Goal: Communication & Community: Participate in discussion

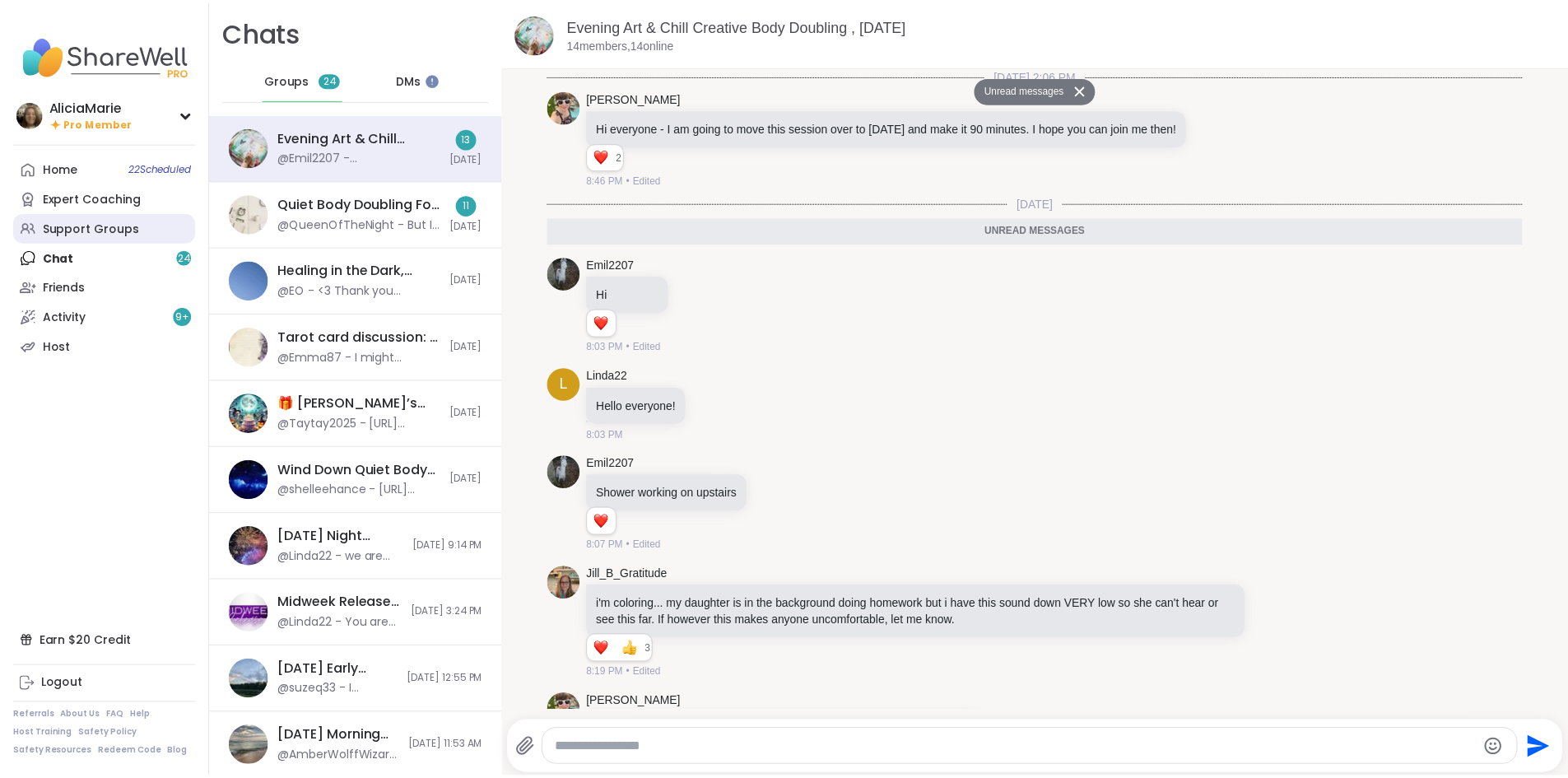
scroll to position [1210, 0]
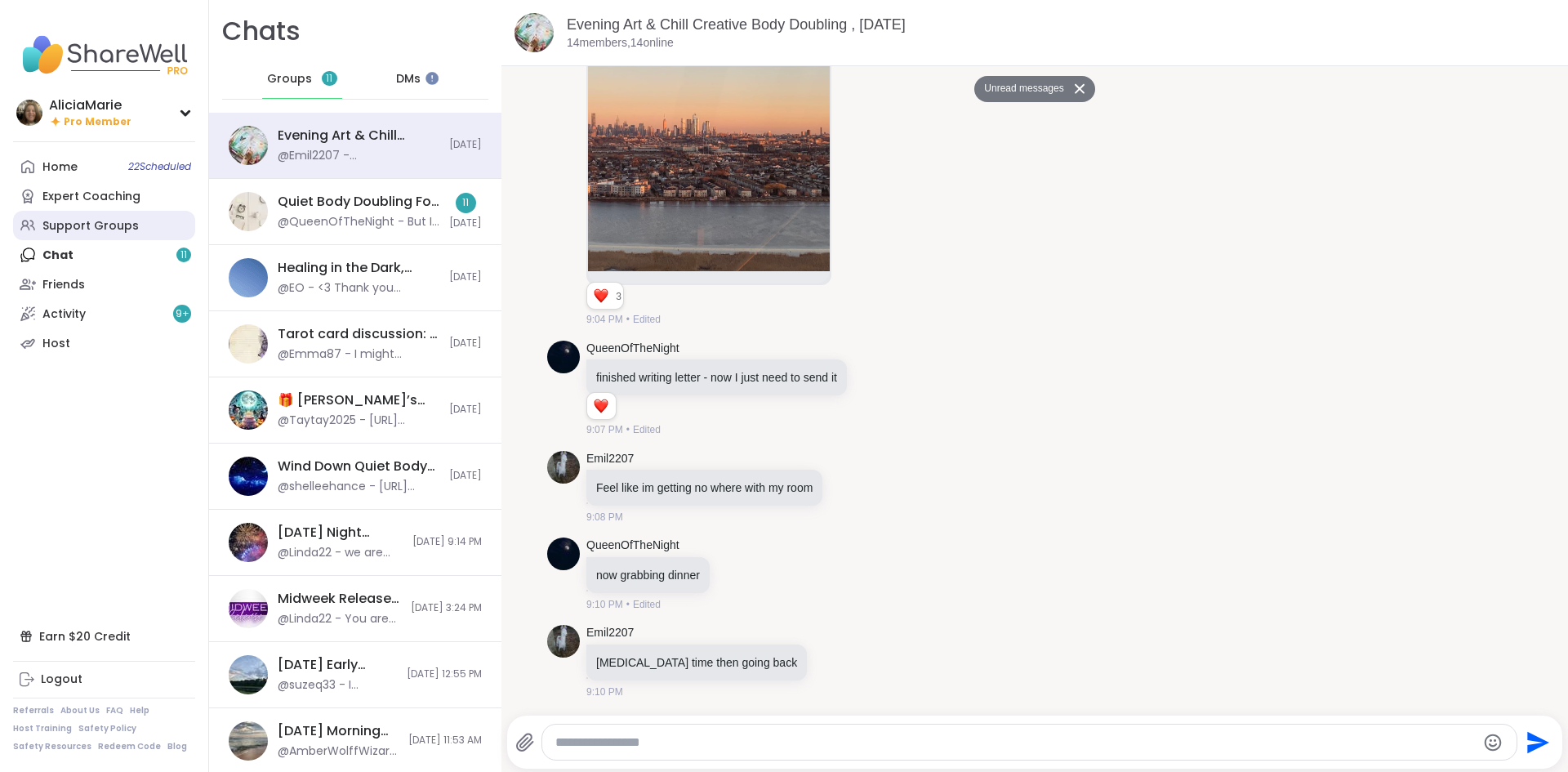
click at [100, 224] on div "Support Groups" at bounding box center [91, 226] width 96 height 16
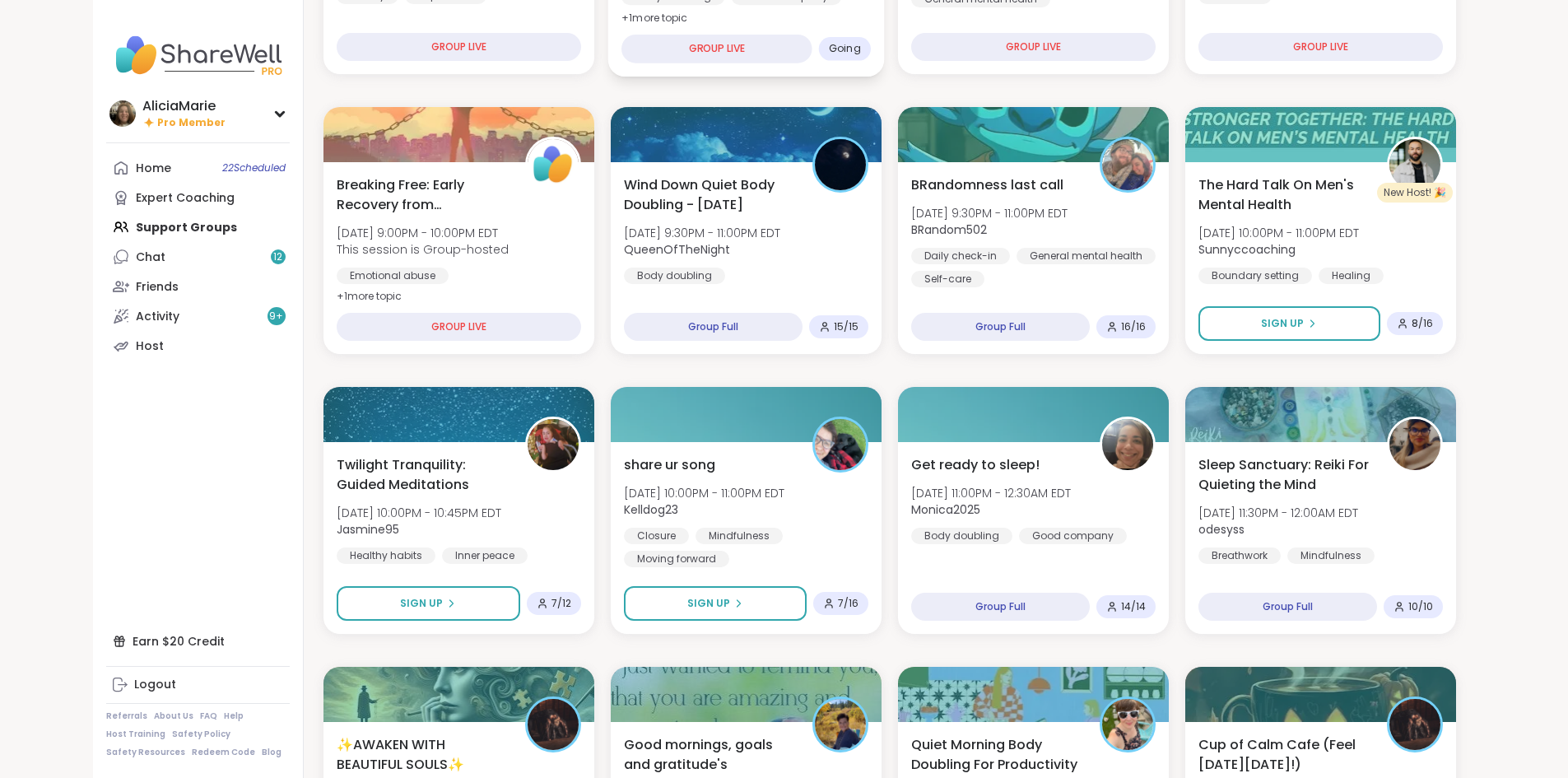
scroll to position [241, 0]
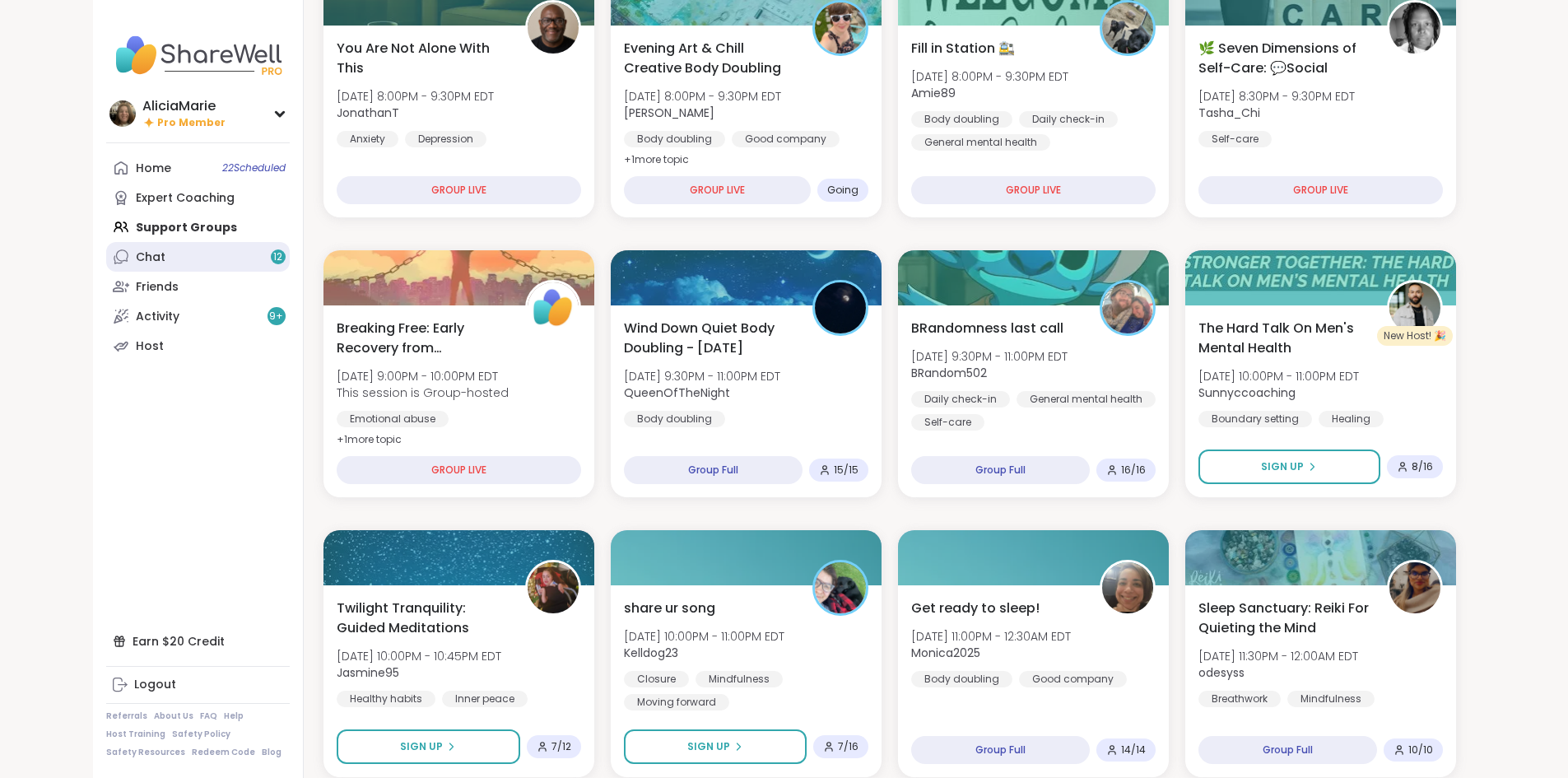
click at [107, 252] on link "Chat 12" at bounding box center [198, 256] width 183 height 30
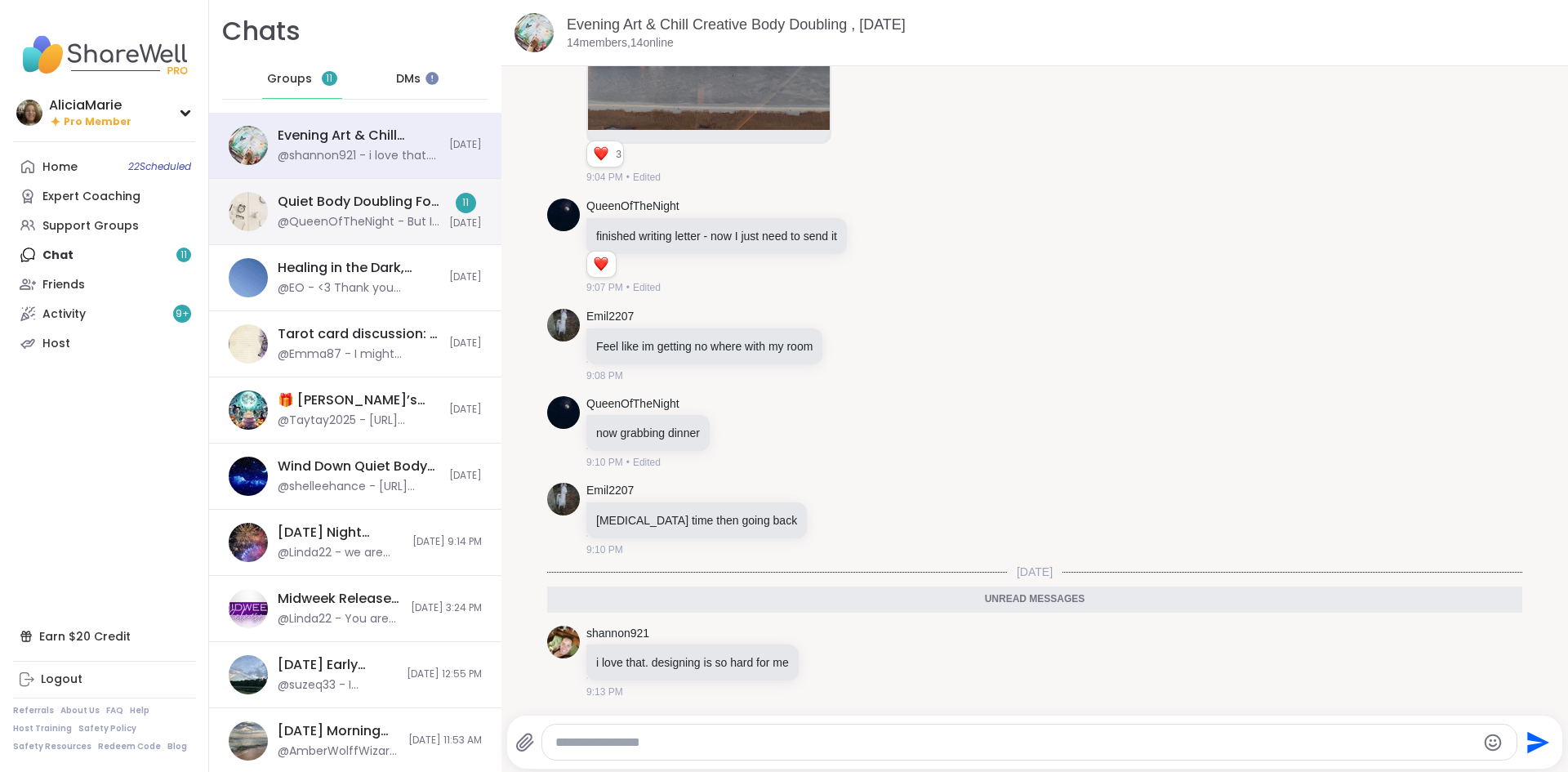
click at [361, 189] on div "Quiet Body Doubling For Productivity - [DATE] @QueenOfTheNight - But I am going…" at bounding box center [354, 211] width 292 height 66
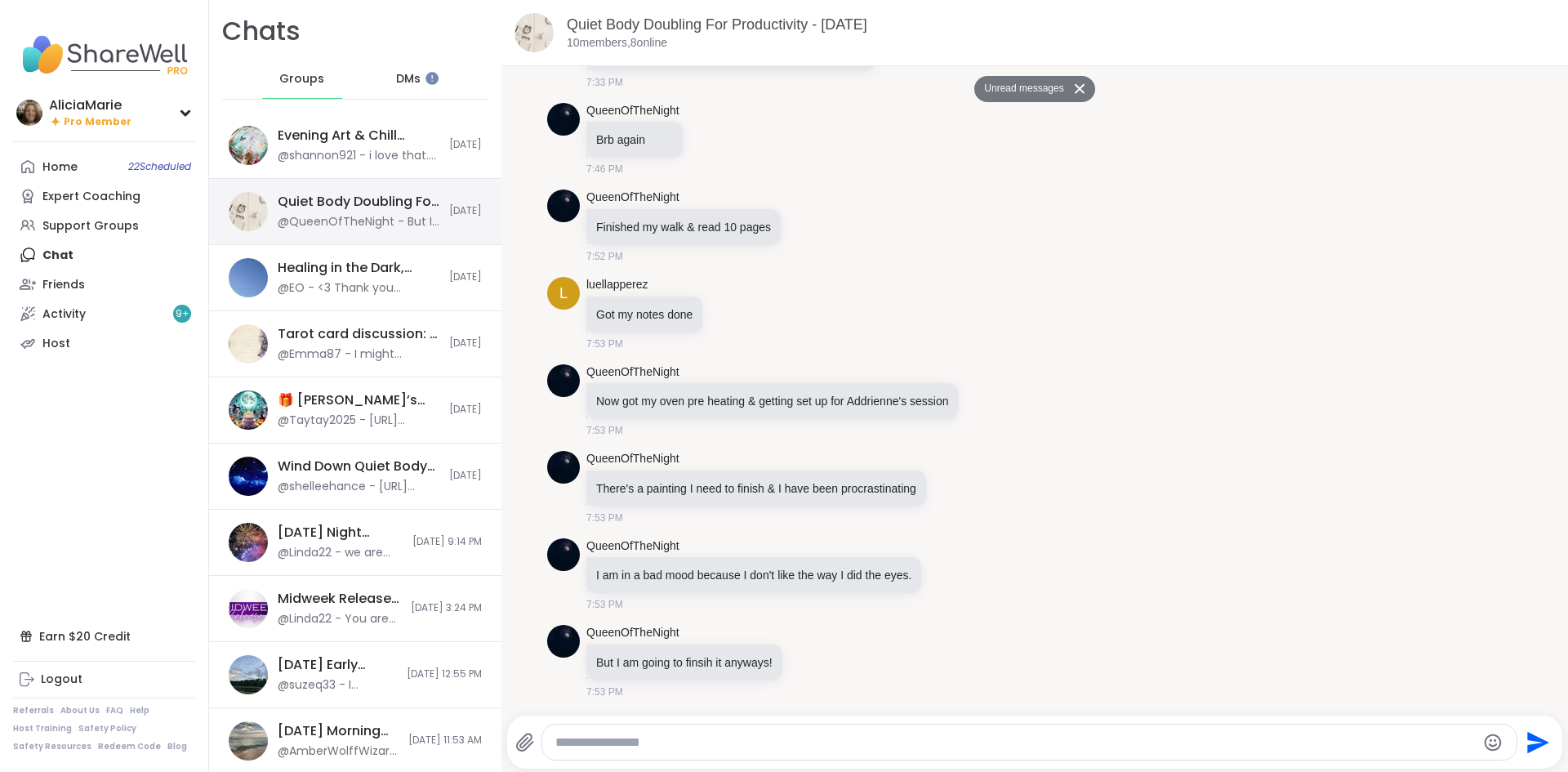
scroll to position [3168, 0]
click at [630, 730] on div at bounding box center [1031, 743] width 975 height 36
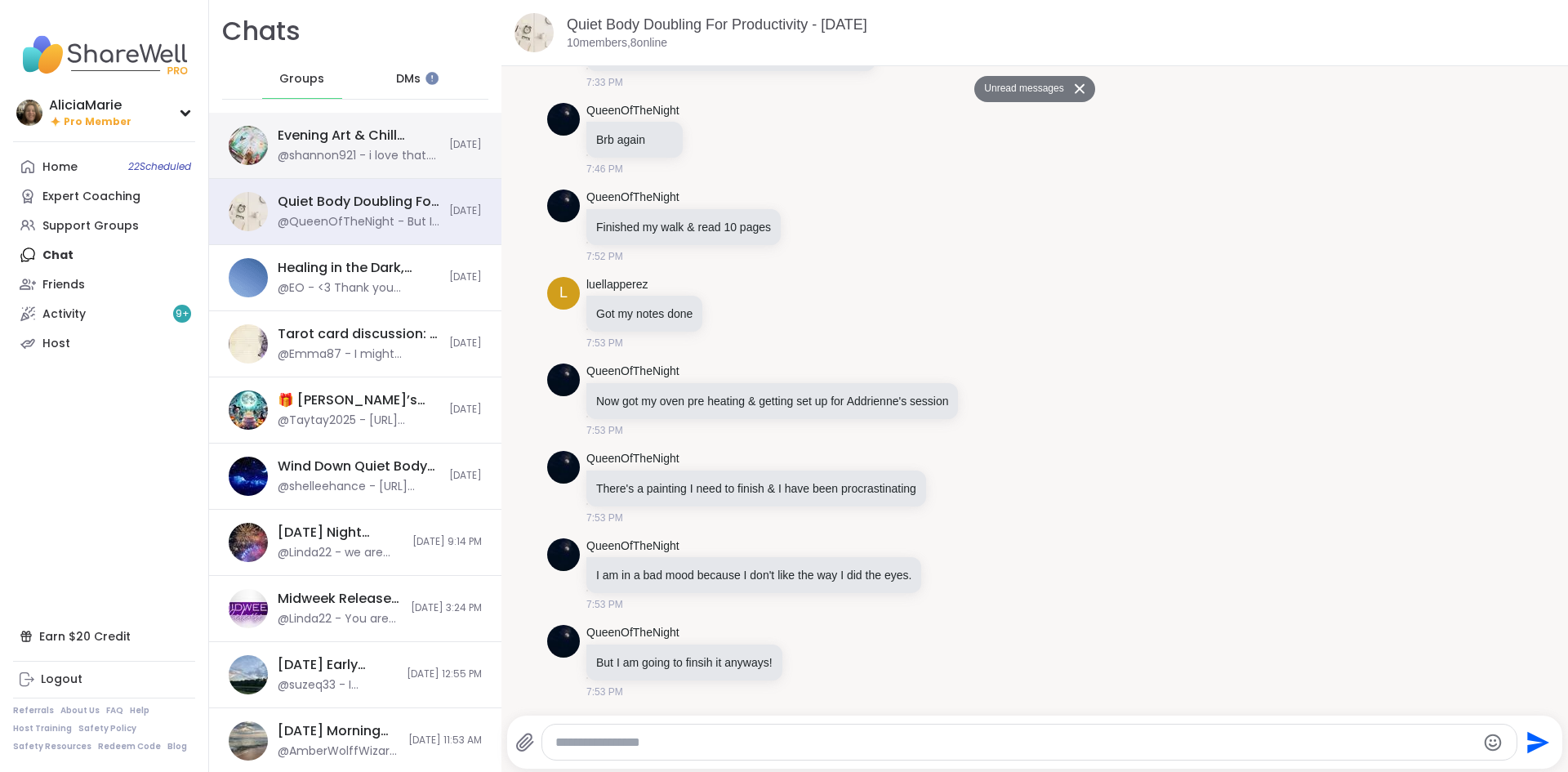
click at [362, 147] on div "Evening Art & Chill Creative Body Doubling , [DATE] @shannon921 - i love that. …" at bounding box center [359, 146] width 162 height 37
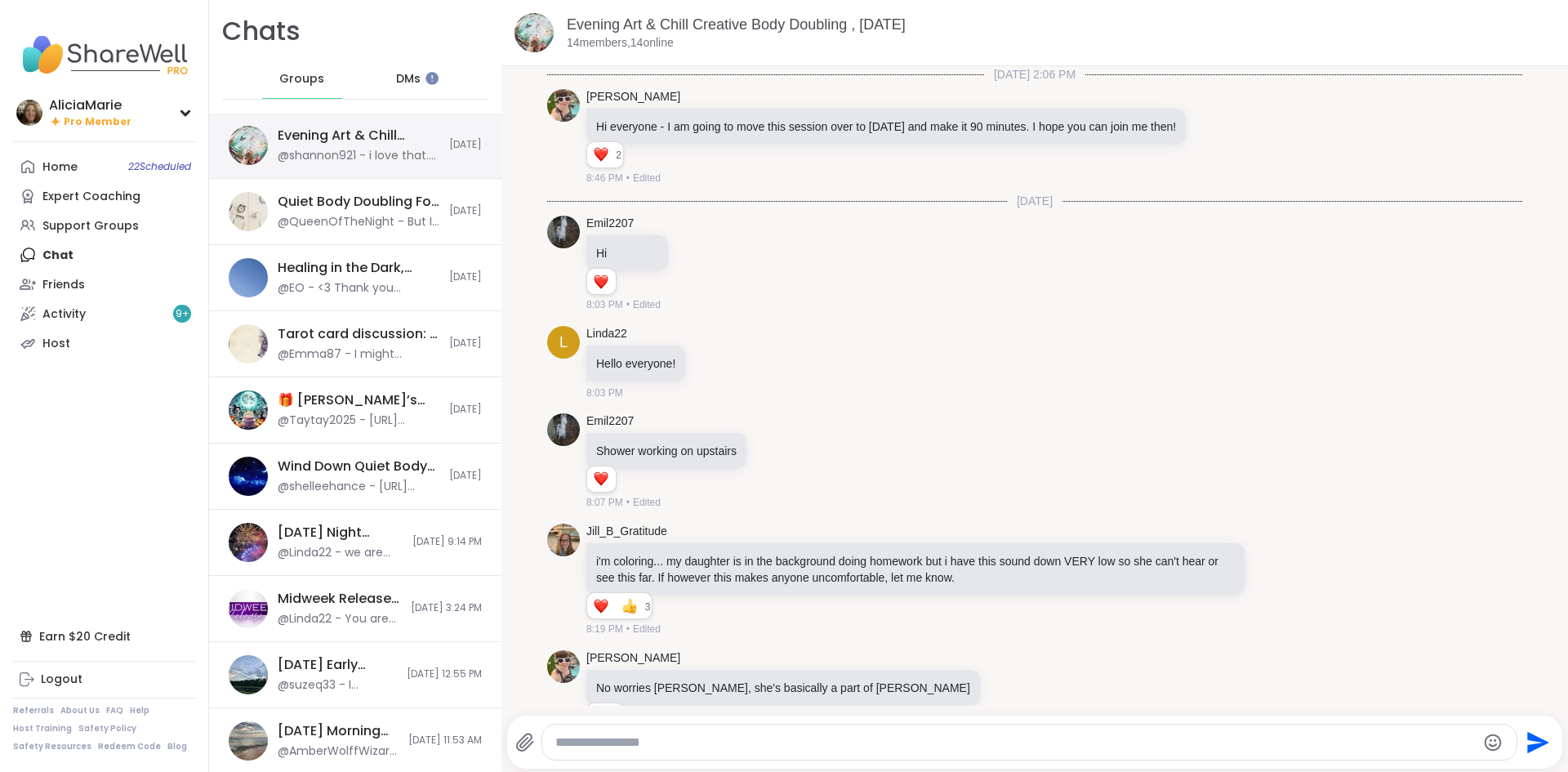
scroll to position [1249, 0]
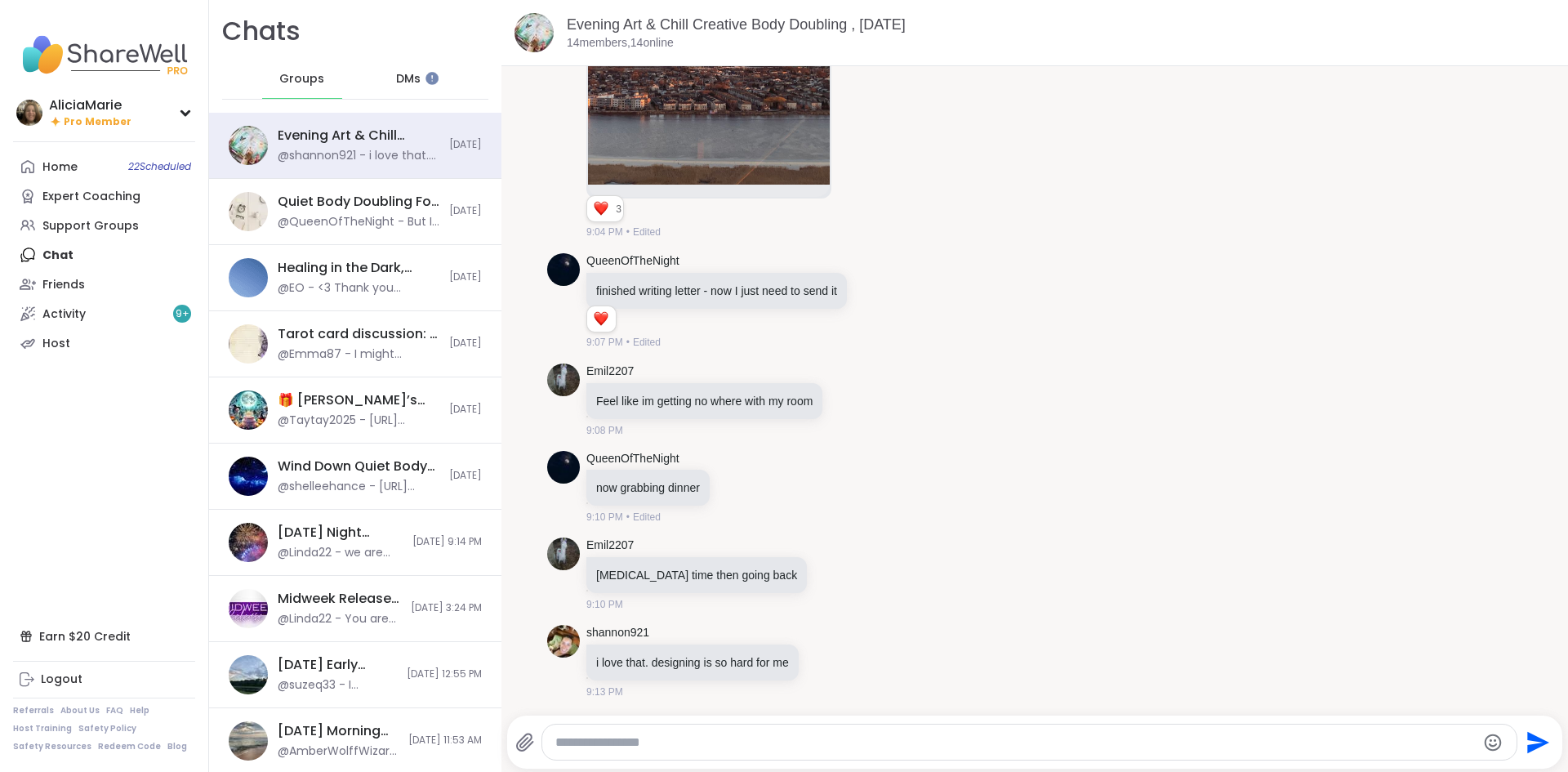
click at [641, 736] on textarea "Type your message" at bounding box center [1015, 743] width 921 height 16
type textarea "**********"
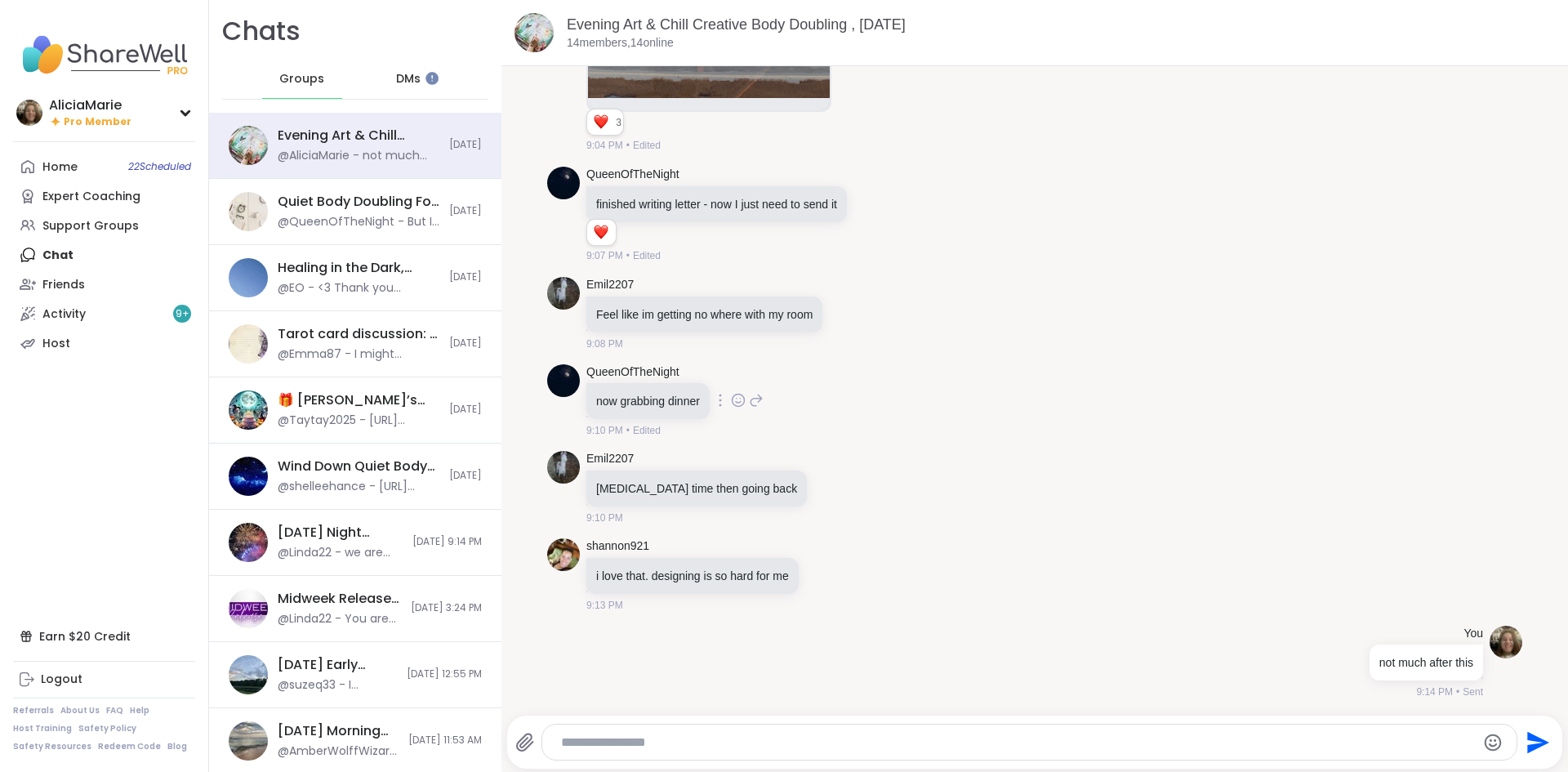
click at [863, 368] on div "QueenOfTheNight now grabbing dinner 9:10 PM • Edited" at bounding box center [1035, 402] width 975 height 87
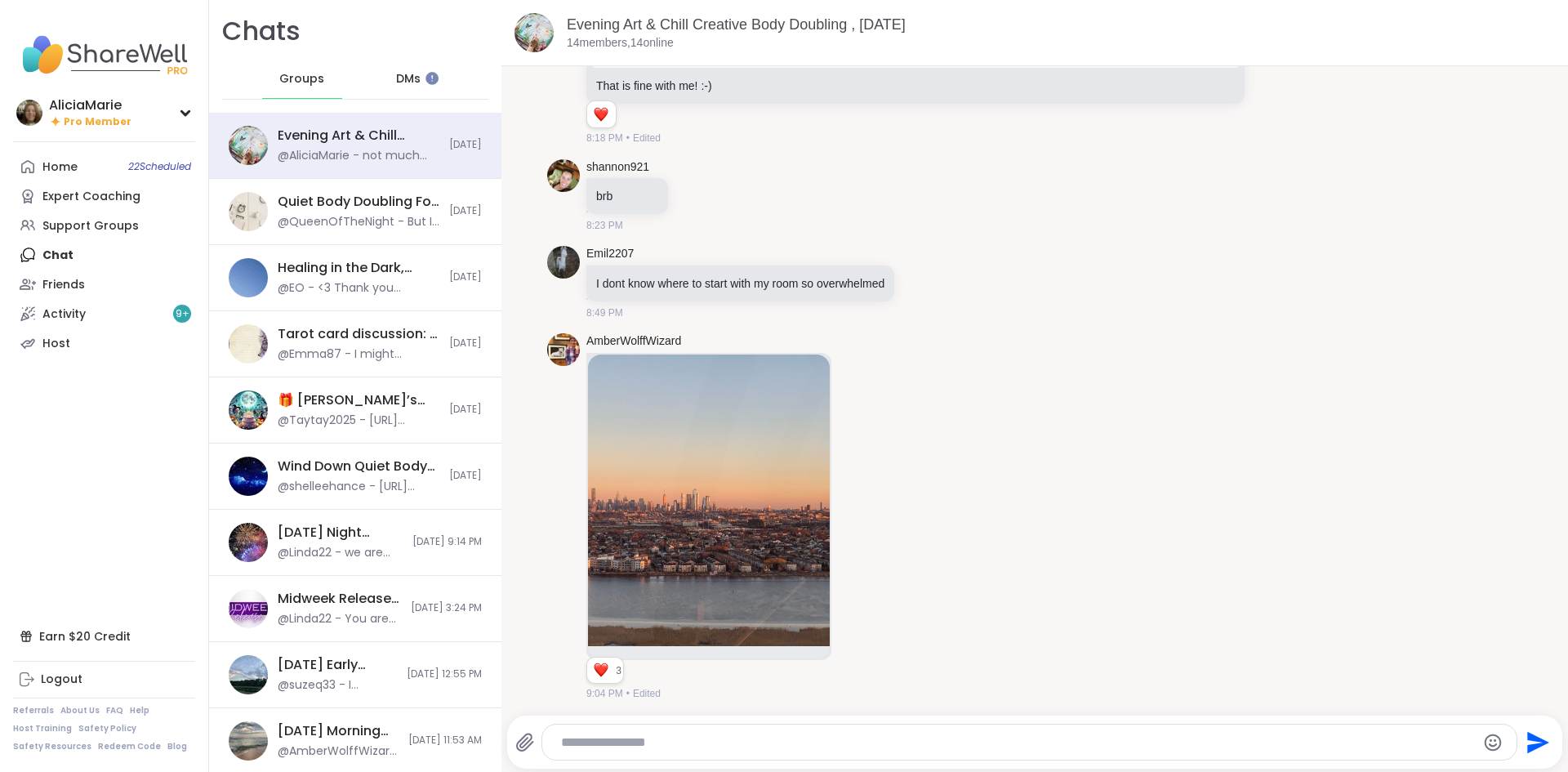
scroll to position [785, 0]
click at [781, 30] on link "Evening Art & Chill Creative Body Doubling , [DATE]" at bounding box center [736, 24] width 339 height 16
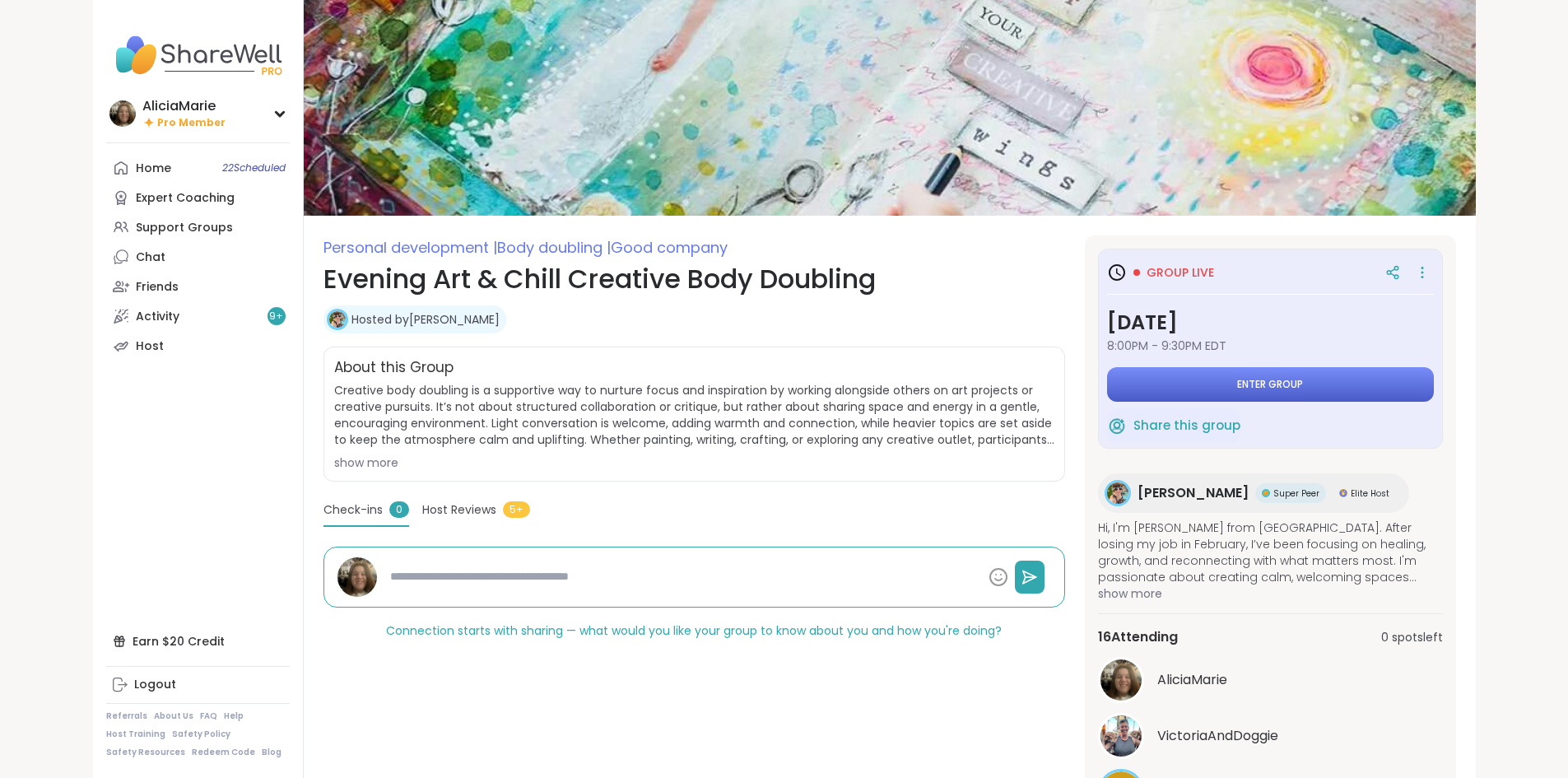
click at [1228, 399] on button "Enter group" at bounding box center [1270, 384] width 327 height 35
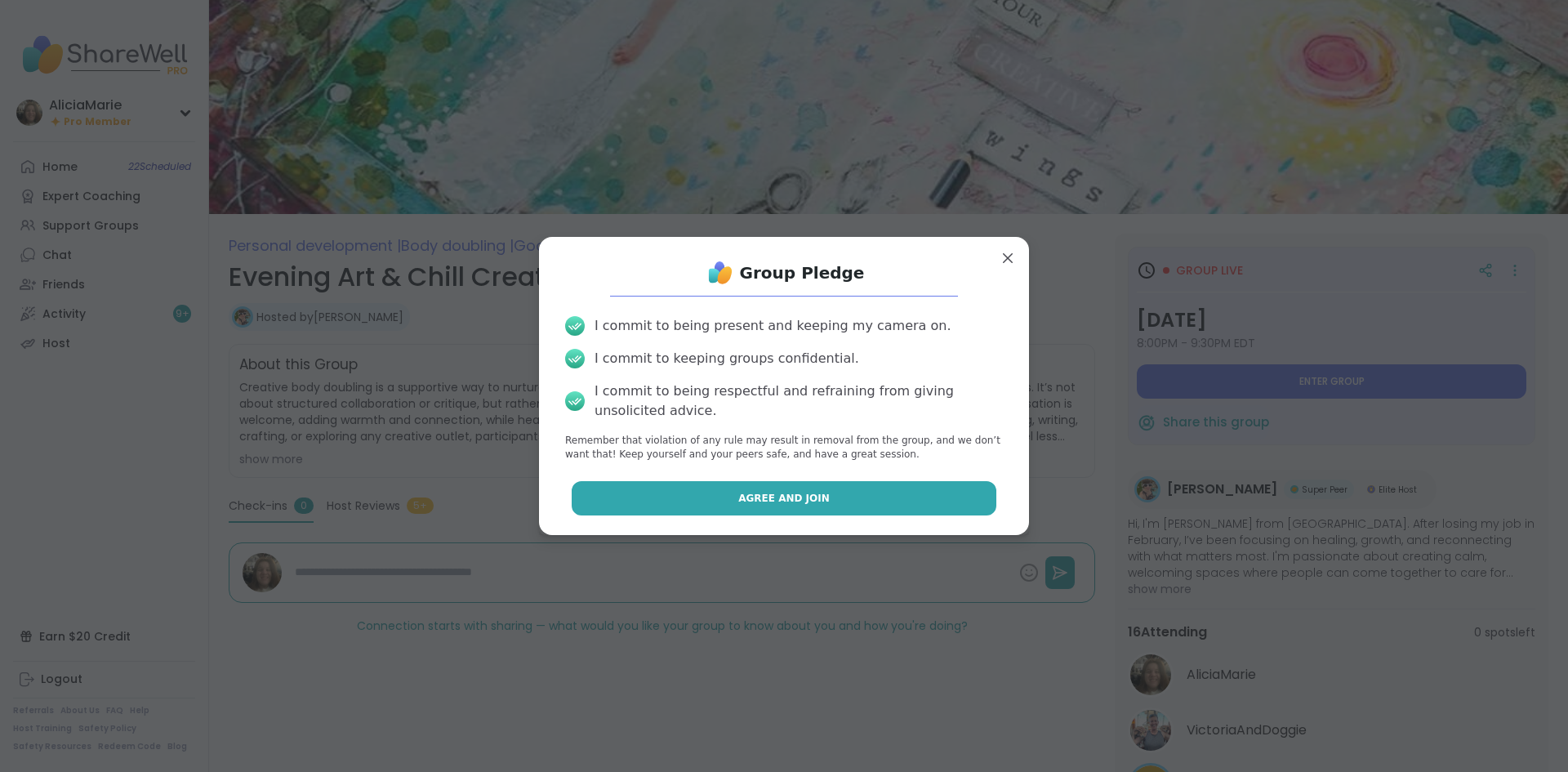
click at [938, 505] on button "Agree and Join" at bounding box center [784, 498] width 426 height 35
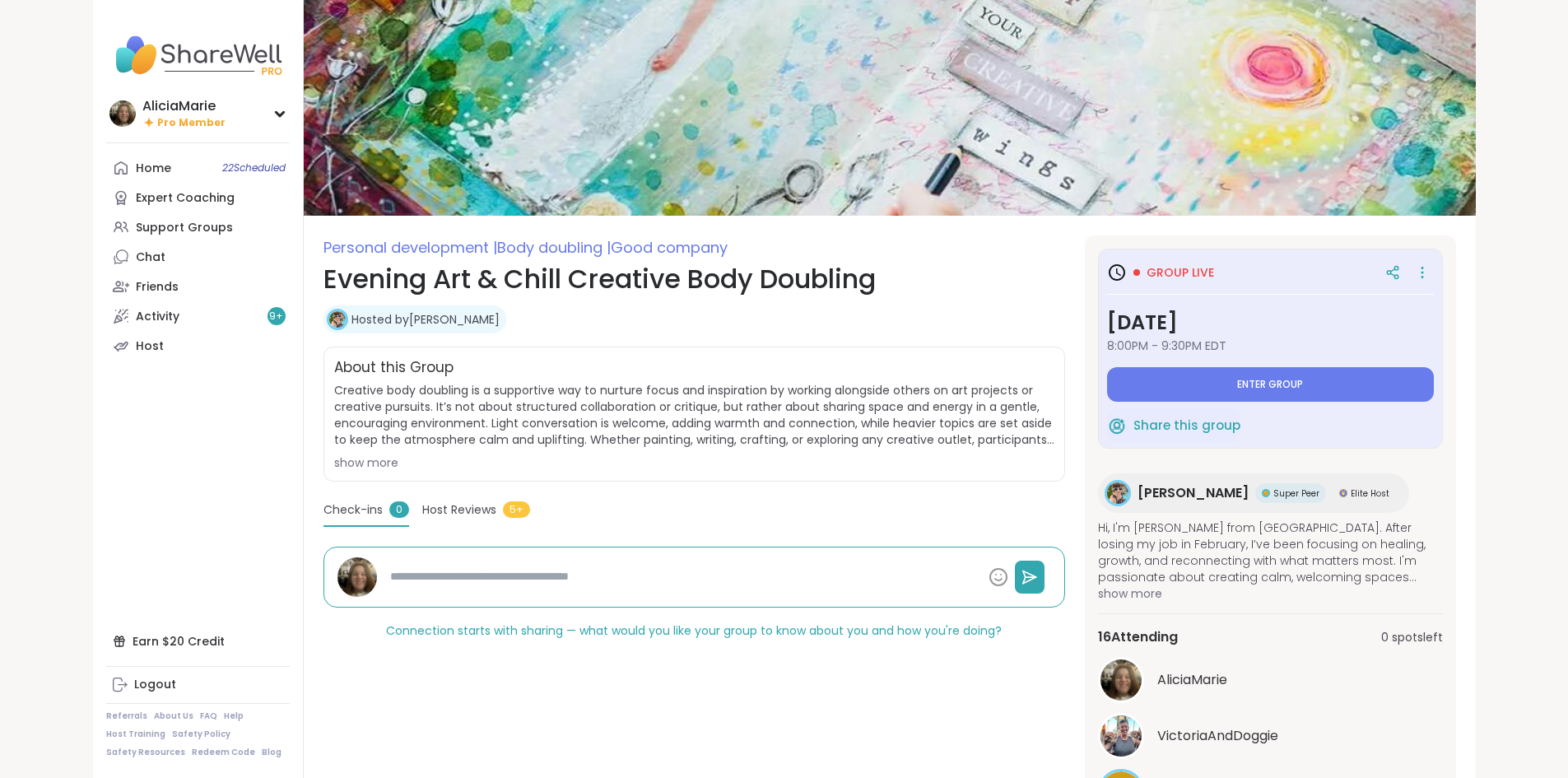
type textarea "*"
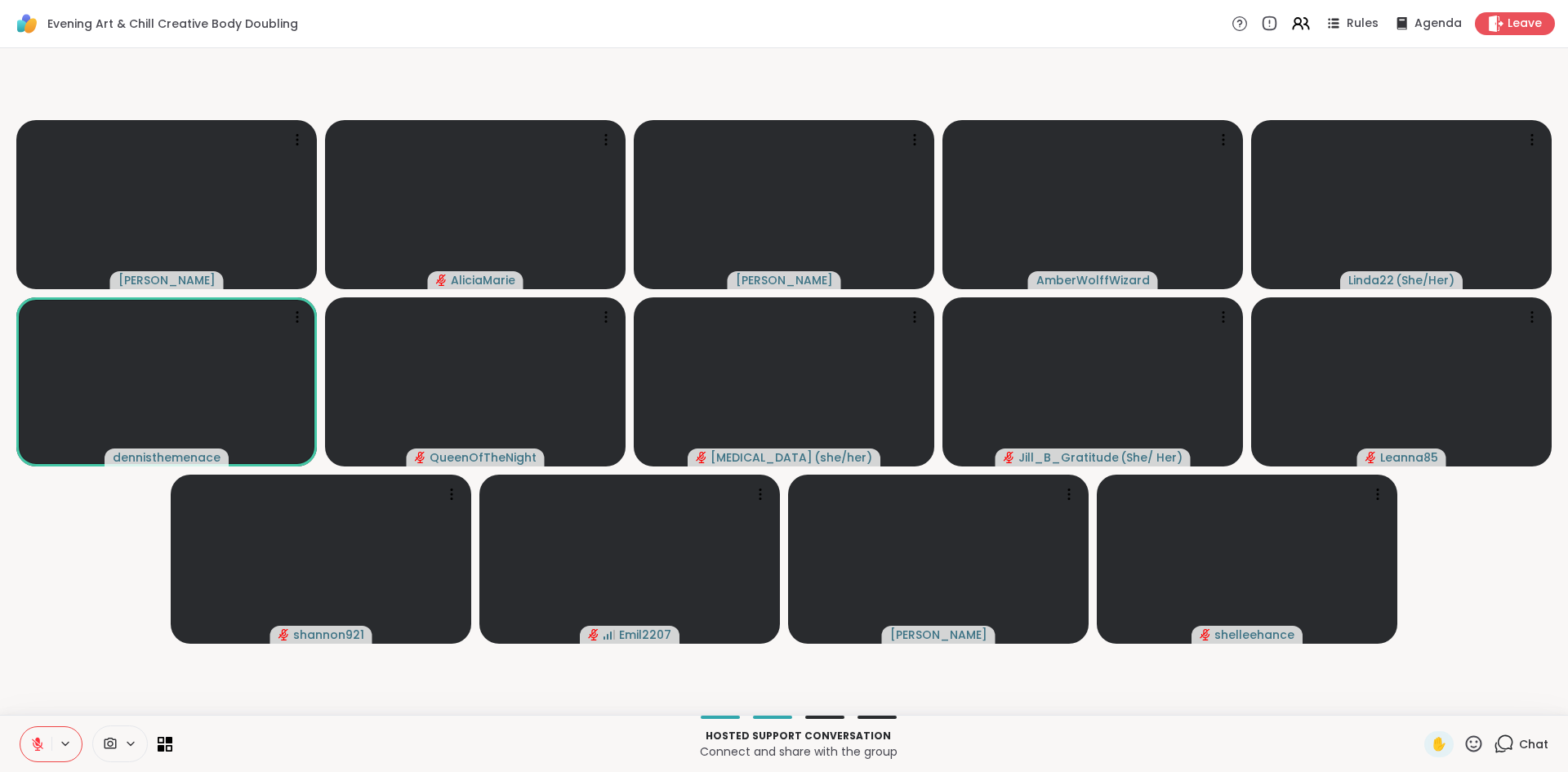
click at [32, 737] on icon at bounding box center [37, 744] width 15 height 15
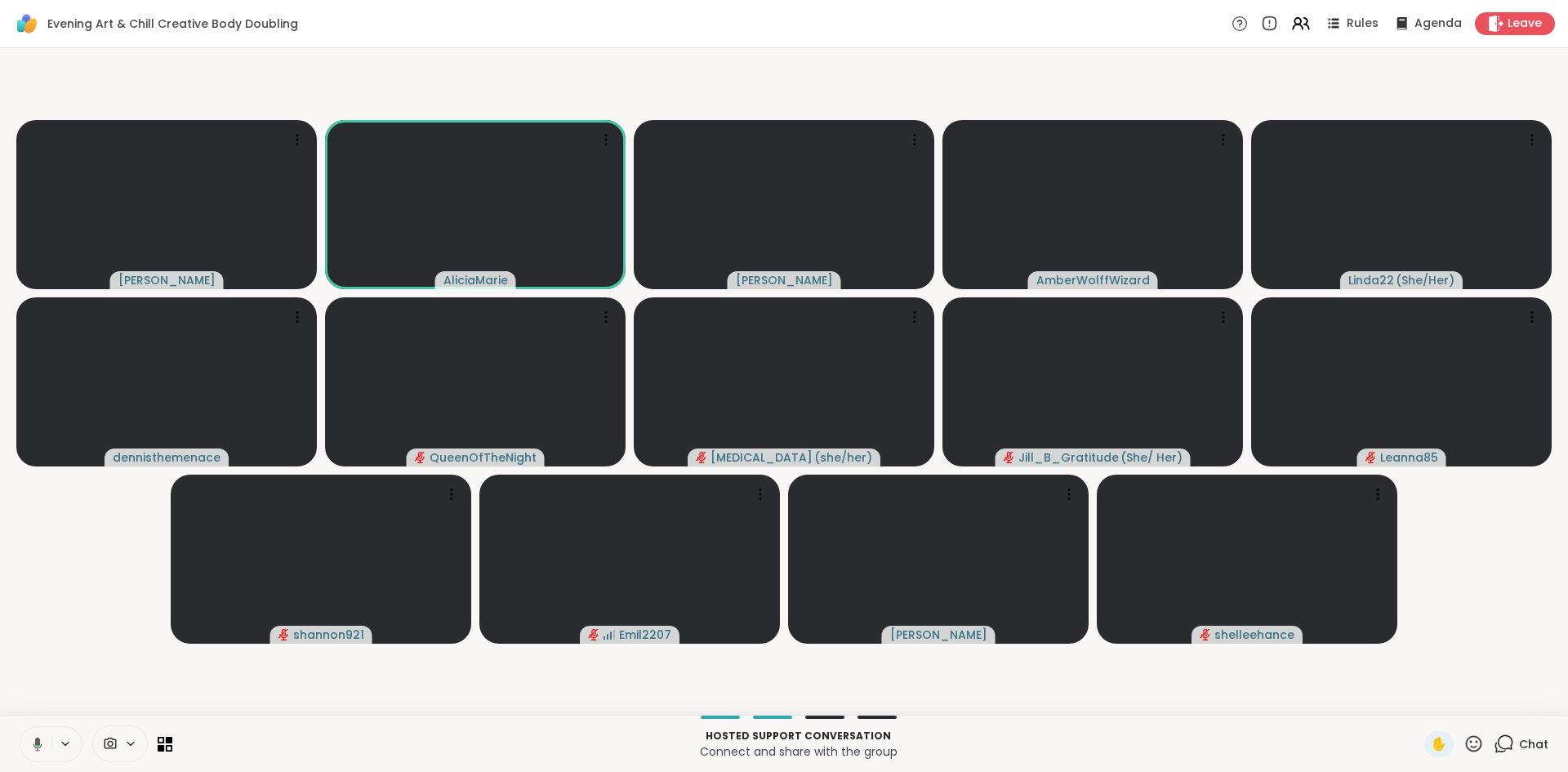
click at [32, 737] on icon at bounding box center [35, 744] width 15 height 15
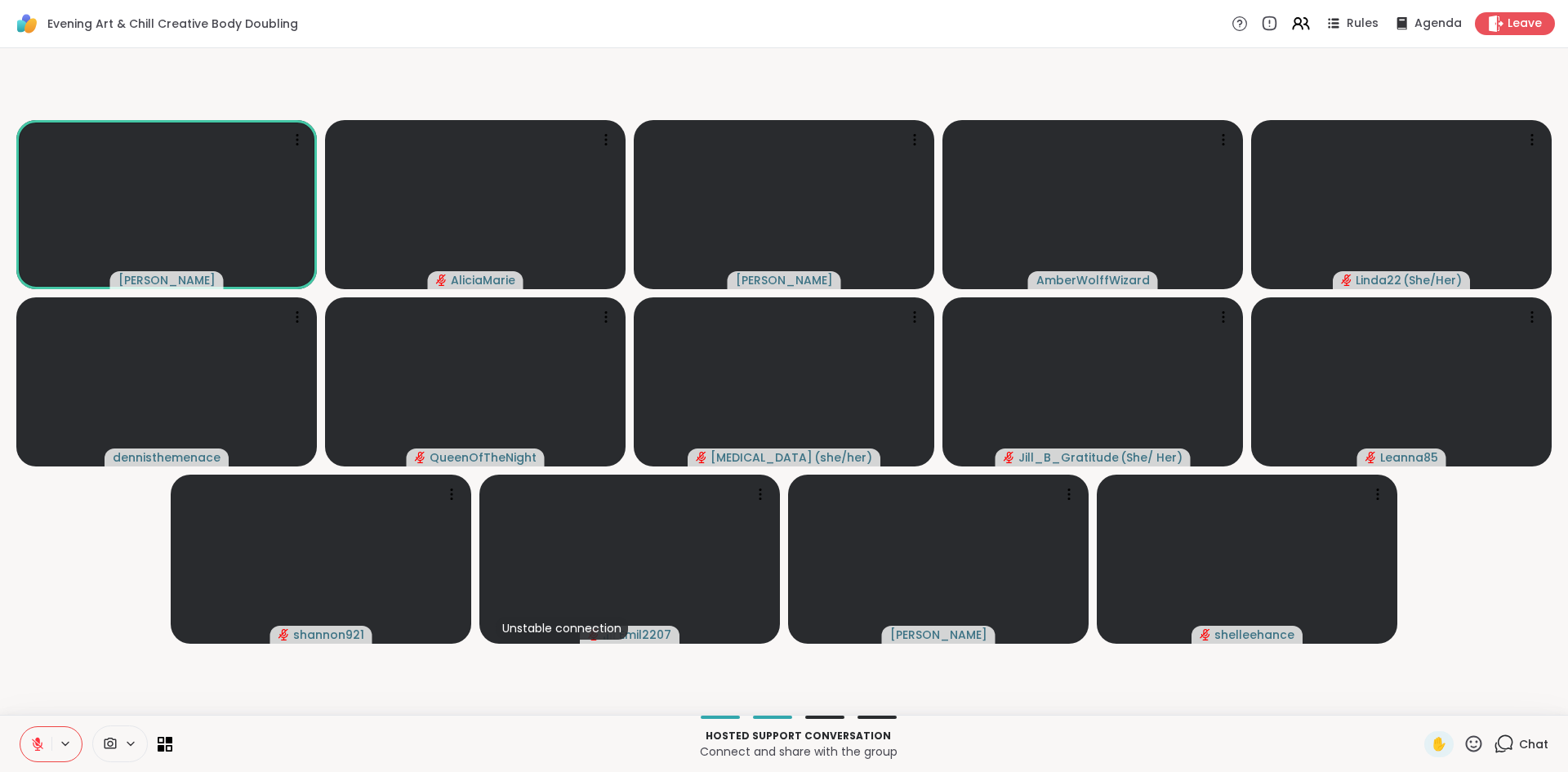
click at [32, 737] on icon at bounding box center [37, 744] width 15 height 15
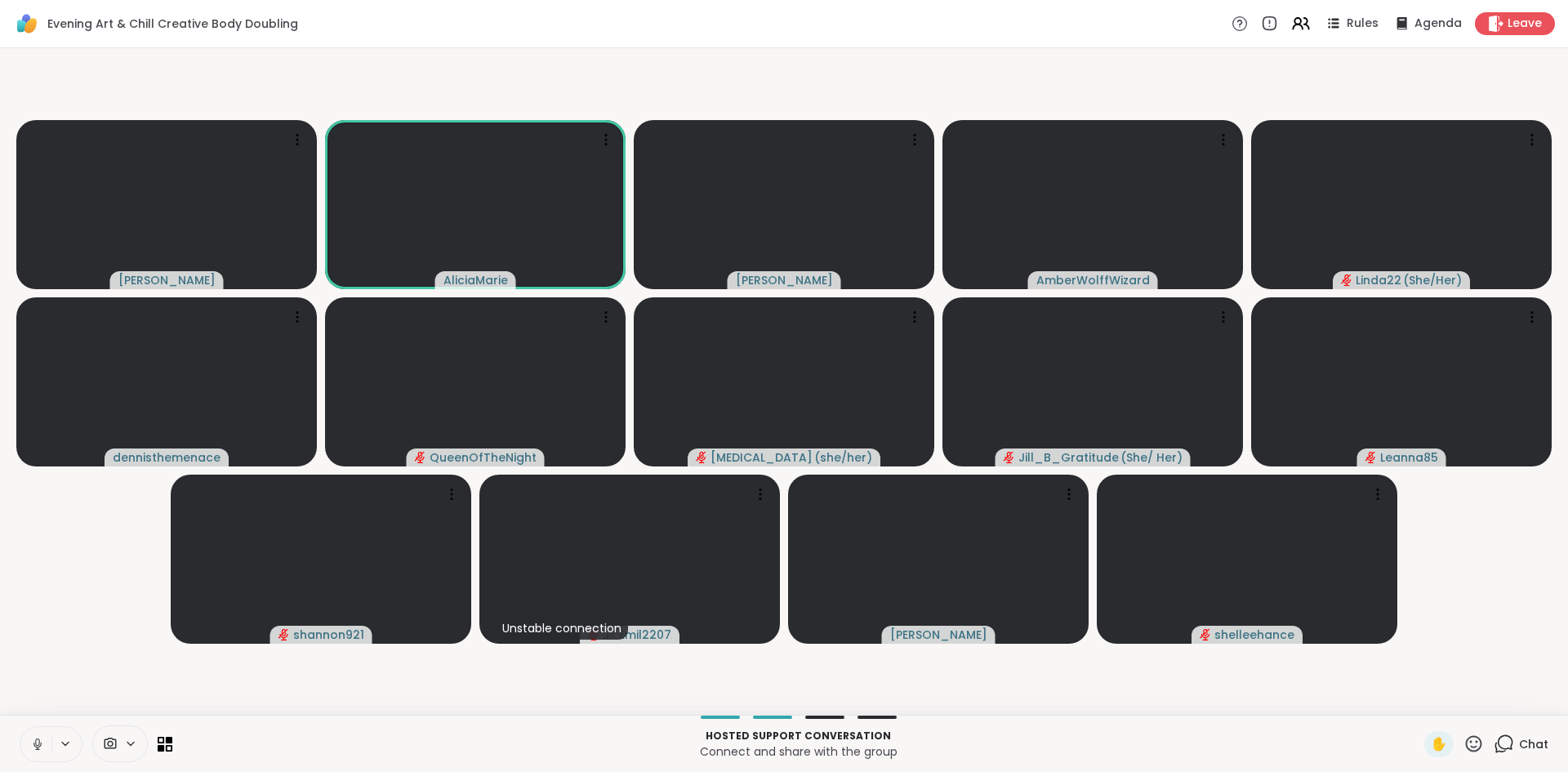
click at [32, 737] on icon at bounding box center [37, 744] width 15 height 15
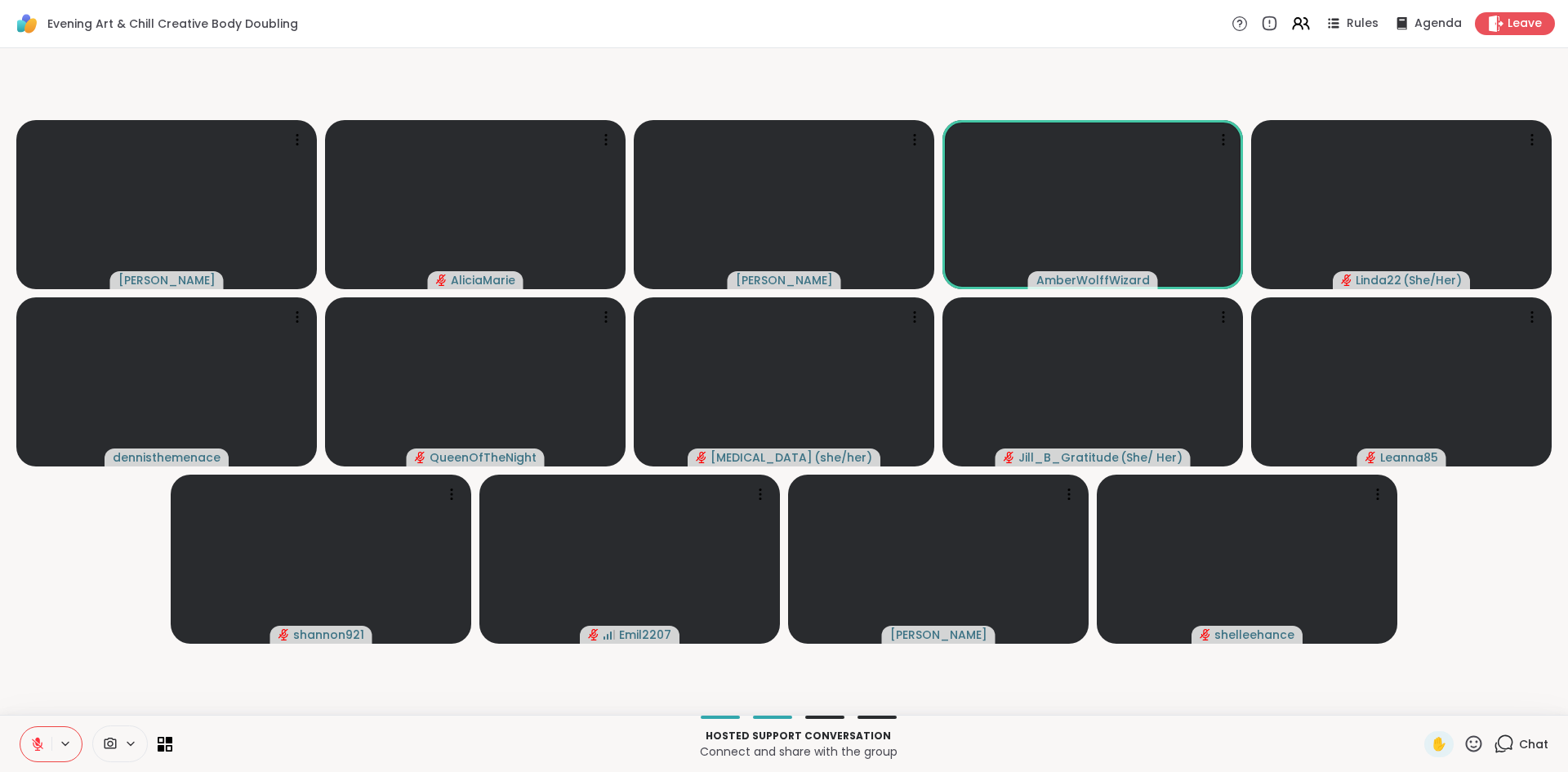
click at [32, 737] on icon at bounding box center [37, 744] width 15 height 15
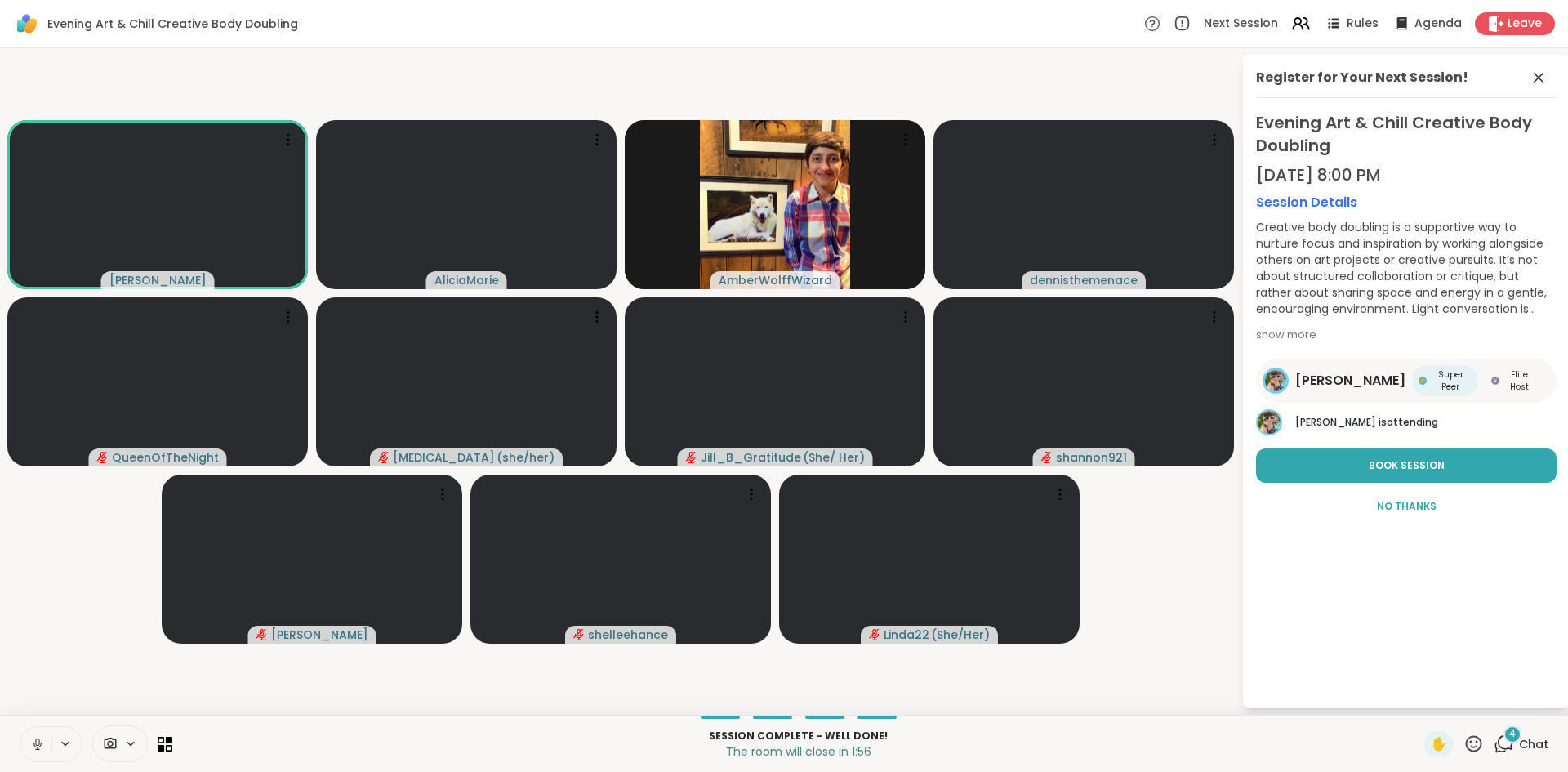
click at [1528, 63] on div "Register for Your Next Session! Evening Art & Chill Creative Body Doubling [DAT…" at bounding box center [1406, 382] width 327 height 654
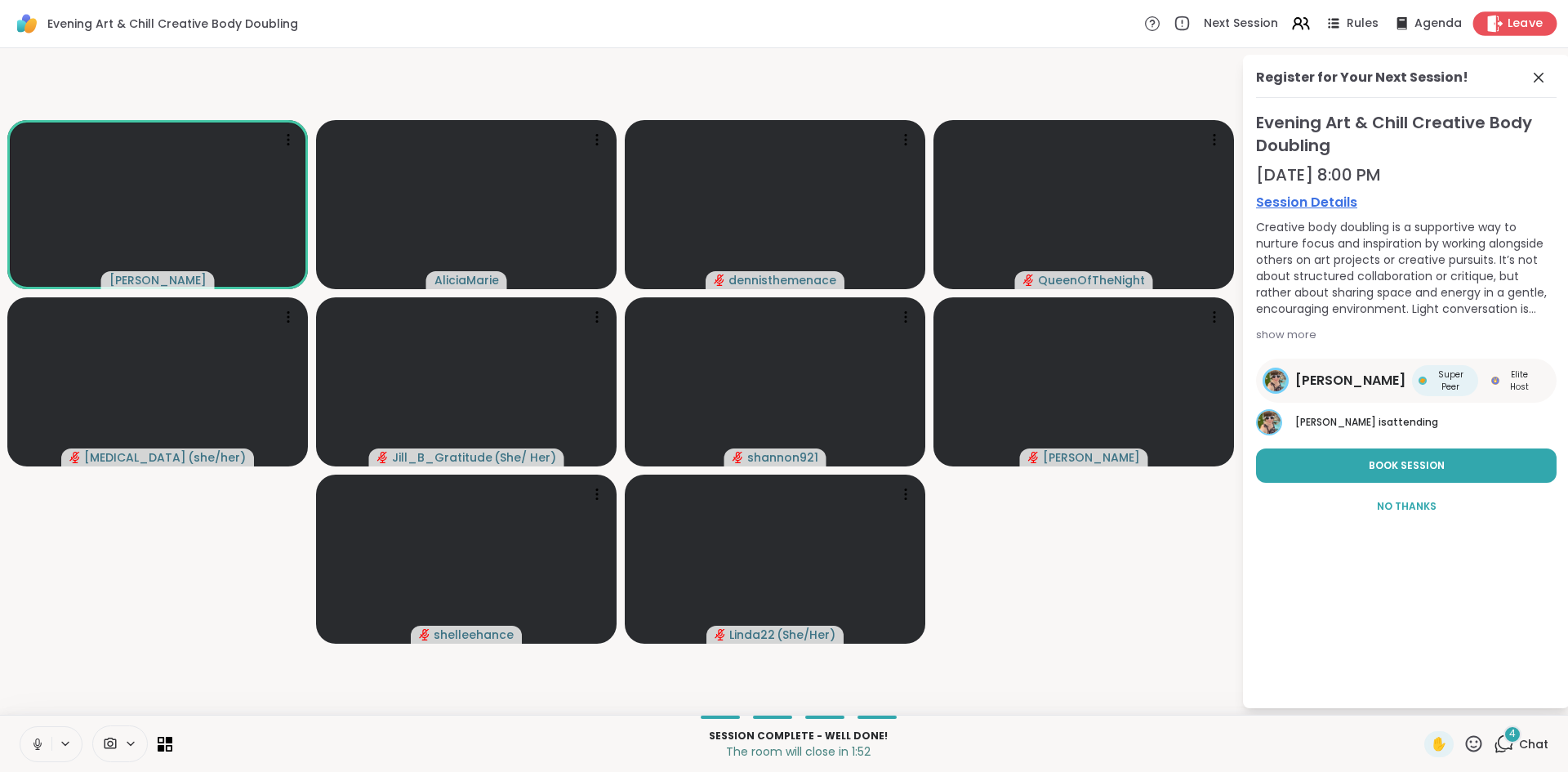
click at [1508, 19] on span "Leave" at bounding box center [1525, 23] width 36 height 17
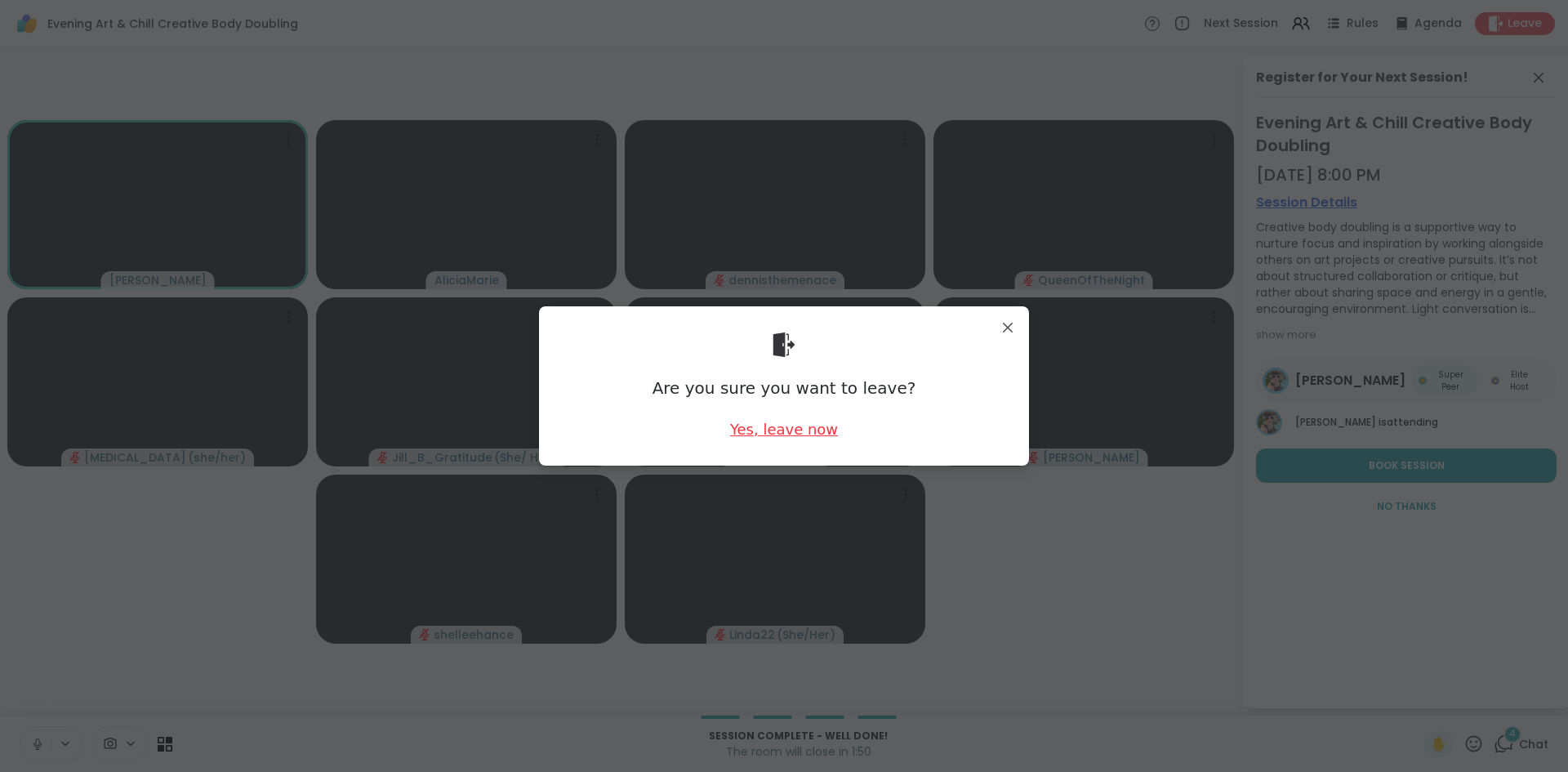
click at [769, 422] on div "Yes, leave now" at bounding box center [784, 429] width 107 height 20
